Goal: Task Accomplishment & Management: Manage account settings

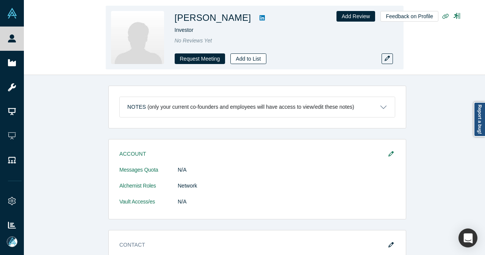
click at [238, 61] on button "Add to List" at bounding box center [248, 58] width 36 height 11
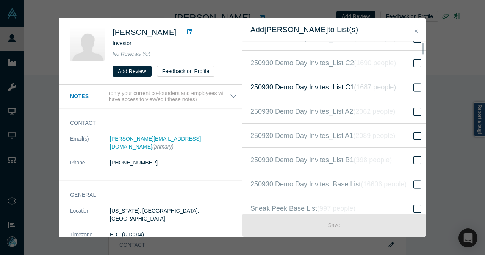
scroll to position [190, 0]
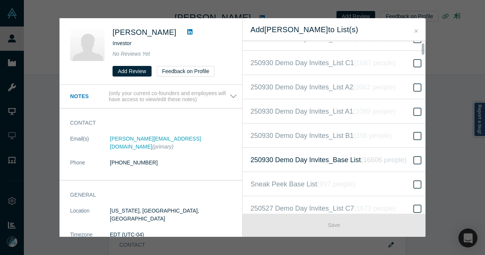
click at [318, 155] on span "250930 Demo Day Invites_Base List ( 16606 people )" at bounding box center [329, 160] width 156 height 11
click at [0, 0] on input "250930 Demo Day Invites_Base List ( 16606 people )" at bounding box center [0, 0] width 0 height 0
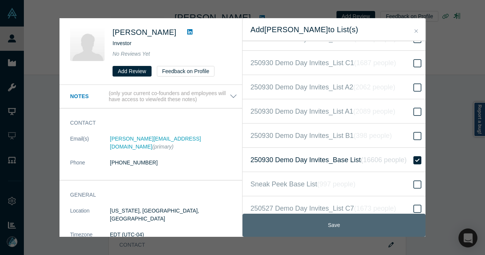
click at [314, 220] on button "Save" at bounding box center [334, 225] width 183 height 23
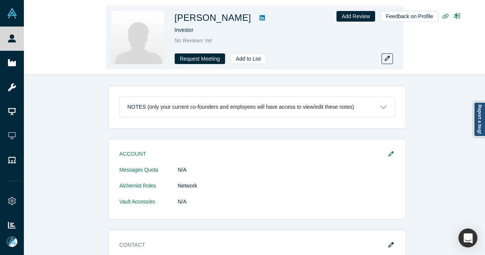
click at [260, 20] on icon at bounding box center [262, 18] width 5 height 6
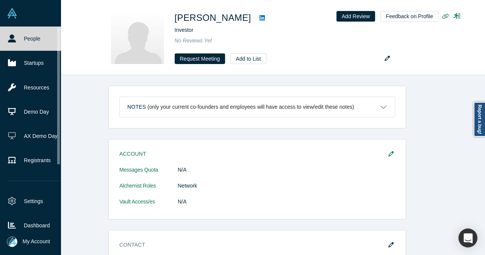
click at [5, 43] on link "People" at bounding box center [33, 39] width 67 height 24
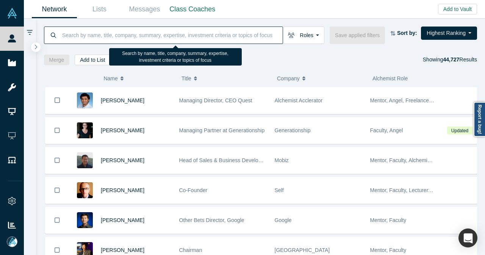
click at [202, 40] on input at bounding box center [171, 35] width 221 height 18
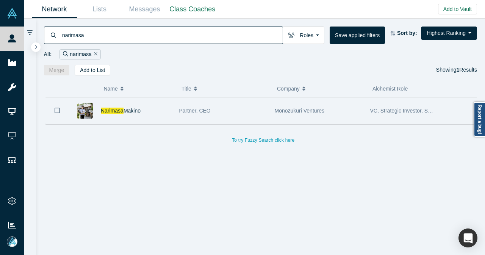
type input "narimasa"
click at [161, 114] on div "[PERSON_NAME]" at bounding box center [136, 111] width 71 height 26
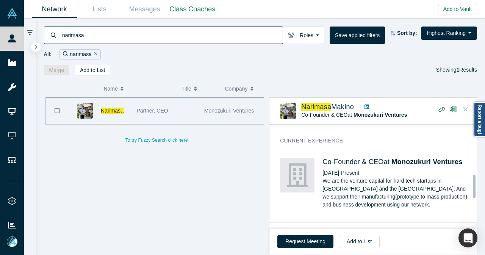
scroll to position [227, 0]
click at [465, 108] on icon "Close" at bounding box center [466, 109] width 5 height 5
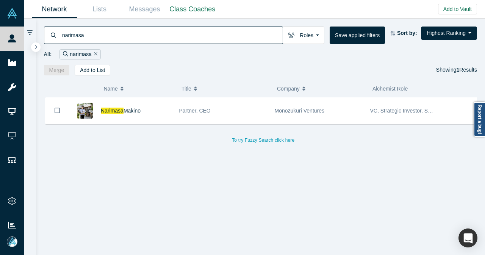
click at [95, 56] on icon "Remove Filter" at bounding box center [95, 53] width 3 height 5
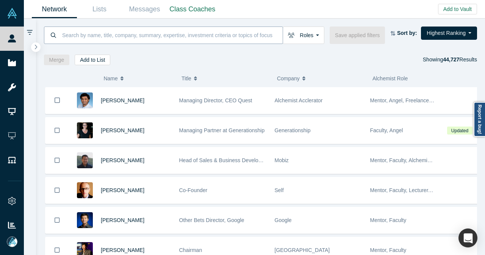
click at [158, 29] on input at bounding box center [171, 35] width 221 height 18
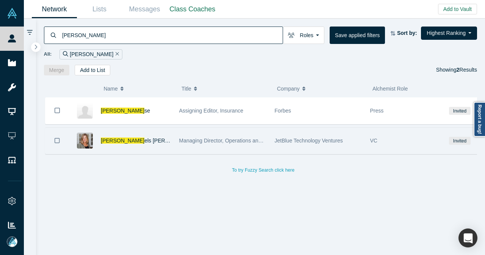
type input "[PERSON_NAME]"
click at [166, 135] on div "[PERSON_NAME] [PERSON_NAME] [PERSON_NAME]" at bounding box center [136, 141] width 71 height 26
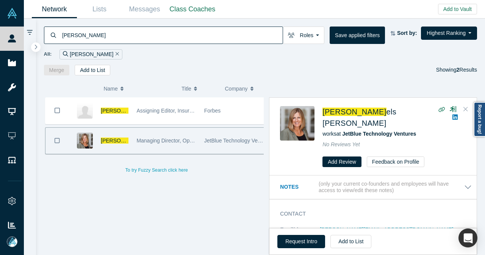
drag, startPoint x: 470, startPoint y: 108, endPoint x: 405, endPoint y: 82, distance: 70.2
click at [470, 108] on button "Close" at bounding box center [465, 109] width 11 height 12
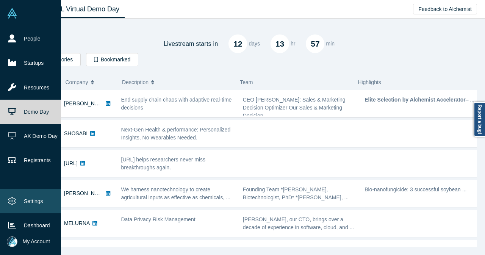
click at [29, 205] on link "Settings" at bounding box center [33, 201] width 67 height 24
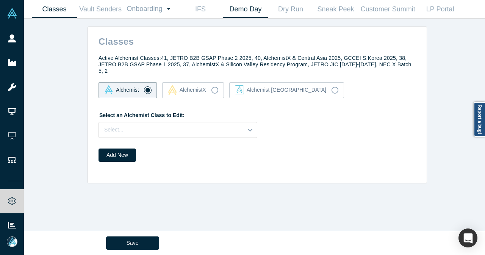
click at [238, 6] on link "Demo Day" at bounding box center [245, 9] width 45 height 18
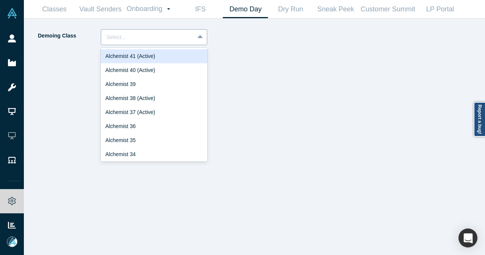
click at [172, 33] on div at bounding box center [148, 37] width 83 height 9
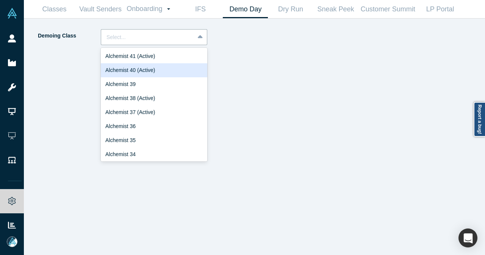
click at [150, 69] on div "Alchemist 40 (Active)" at bounding box center [154, 70] width 107 height 14
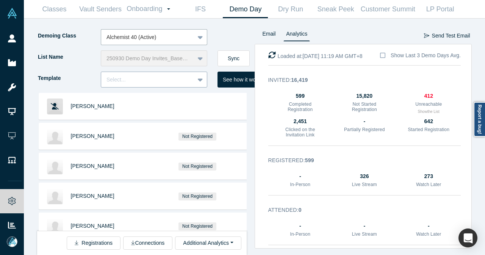
click at [205, 82] on div at bounding box center [201, 80] width 12 height 14
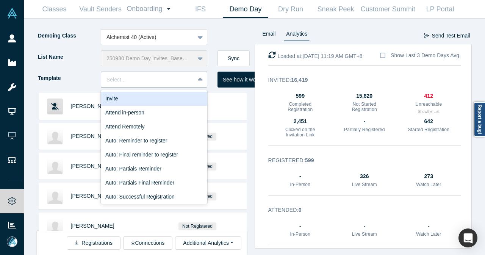
click at [180, 100] on div "Invite" at bounding box center [154, 99] width 107 height 14
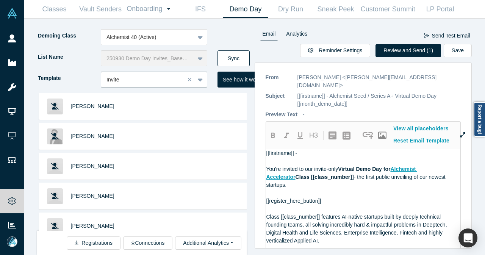
click at [245, 55] on button "Sync" at bounding box center [234, 58] width 32 height 16
click at [409, 48] on button "Review and Send (2)" at bounding box center [409, 50] width 66 height 13
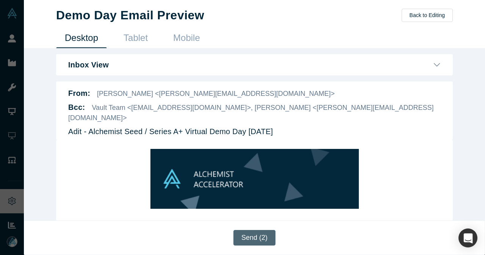
click at [251, 241] on button "Send (2)" at bounding box center [254, 238] width 42 height 16
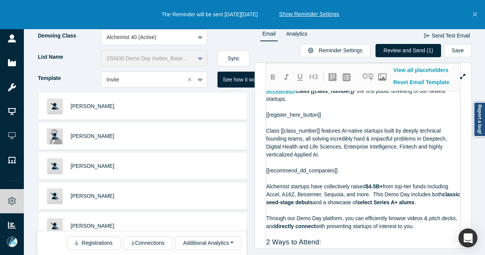
scroll to position [97, 0]
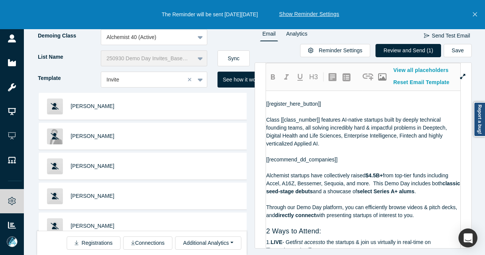
click at [476, 20] on button "Close" at bounding box center [474, 14] width 9 height 29
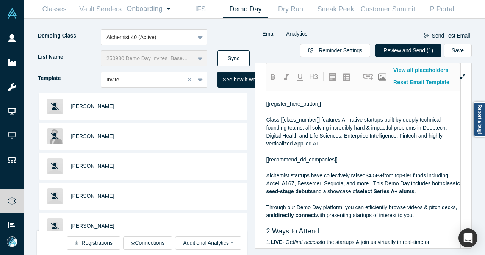
click at [246, 55] on button "Sync" at bounding box center [234, 58] width 32 height 16
